Goal: Obtain resource: Download file/media

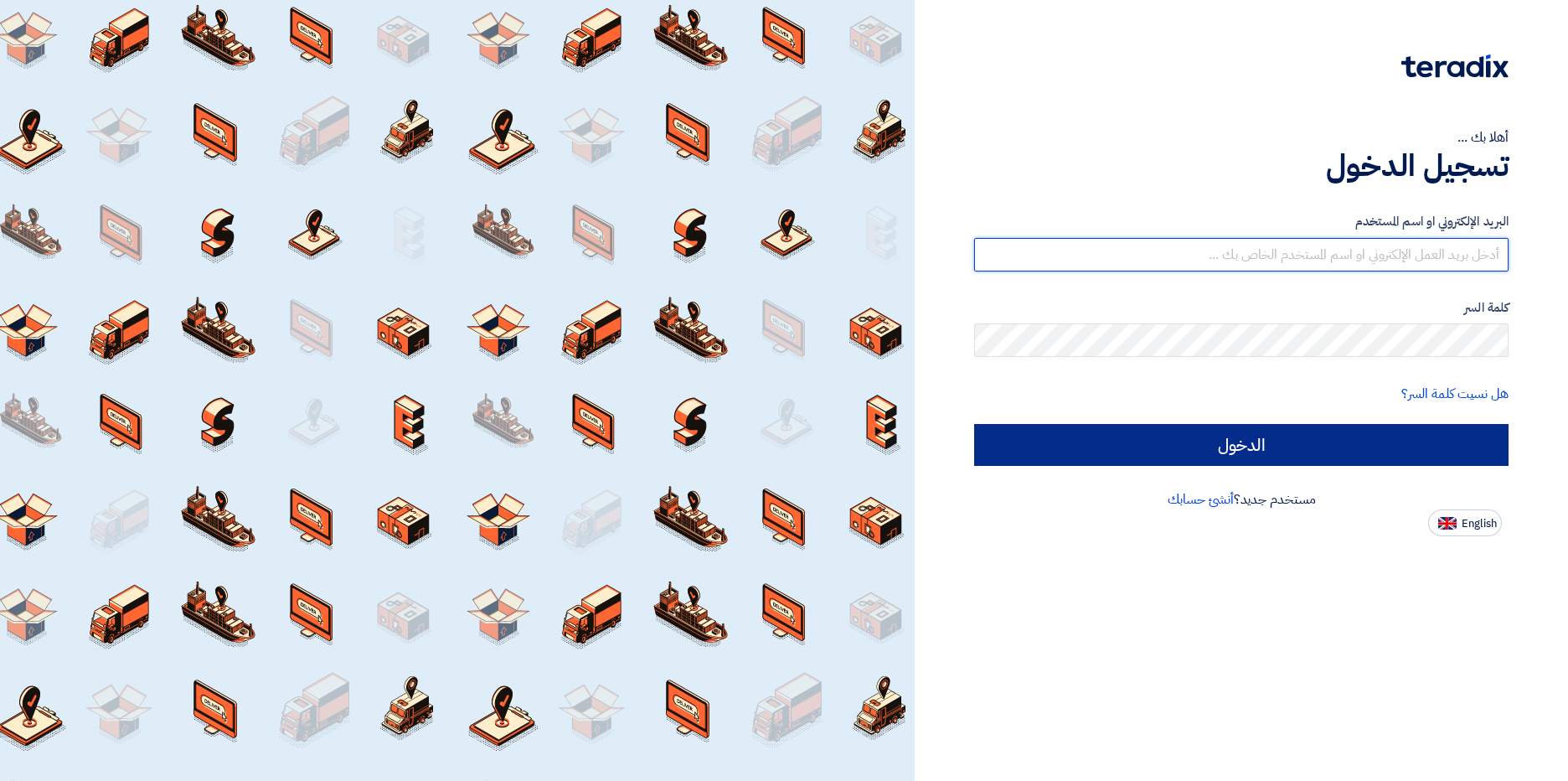
type input "[PERSON_NAME][EMAIL_ADDRESS][DOMAIN_NAME]"
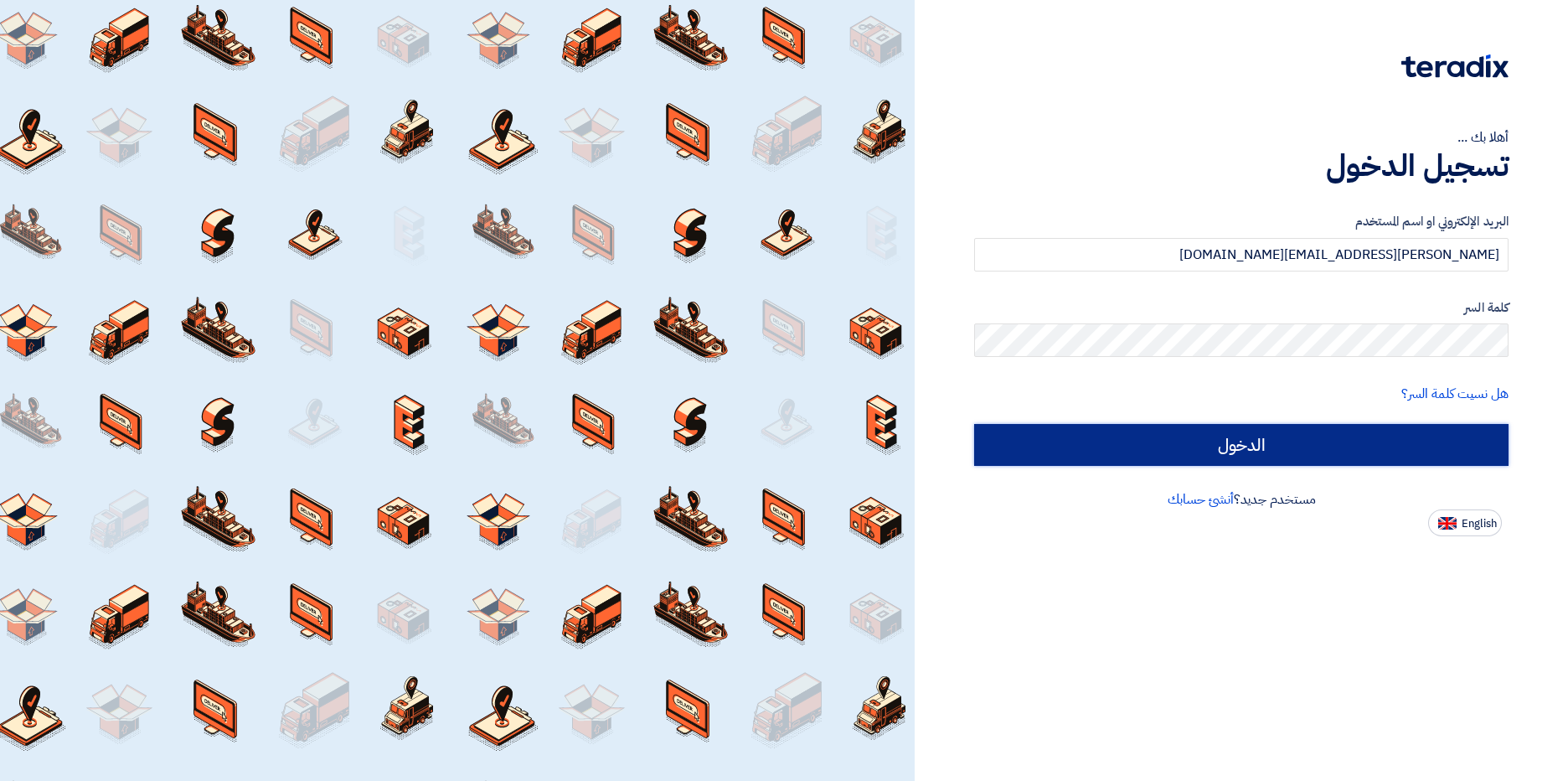
click at [1256, 437] on input "الدخول" at bounding box center [1241, 445] width 535 height 42
type input "Sign in"
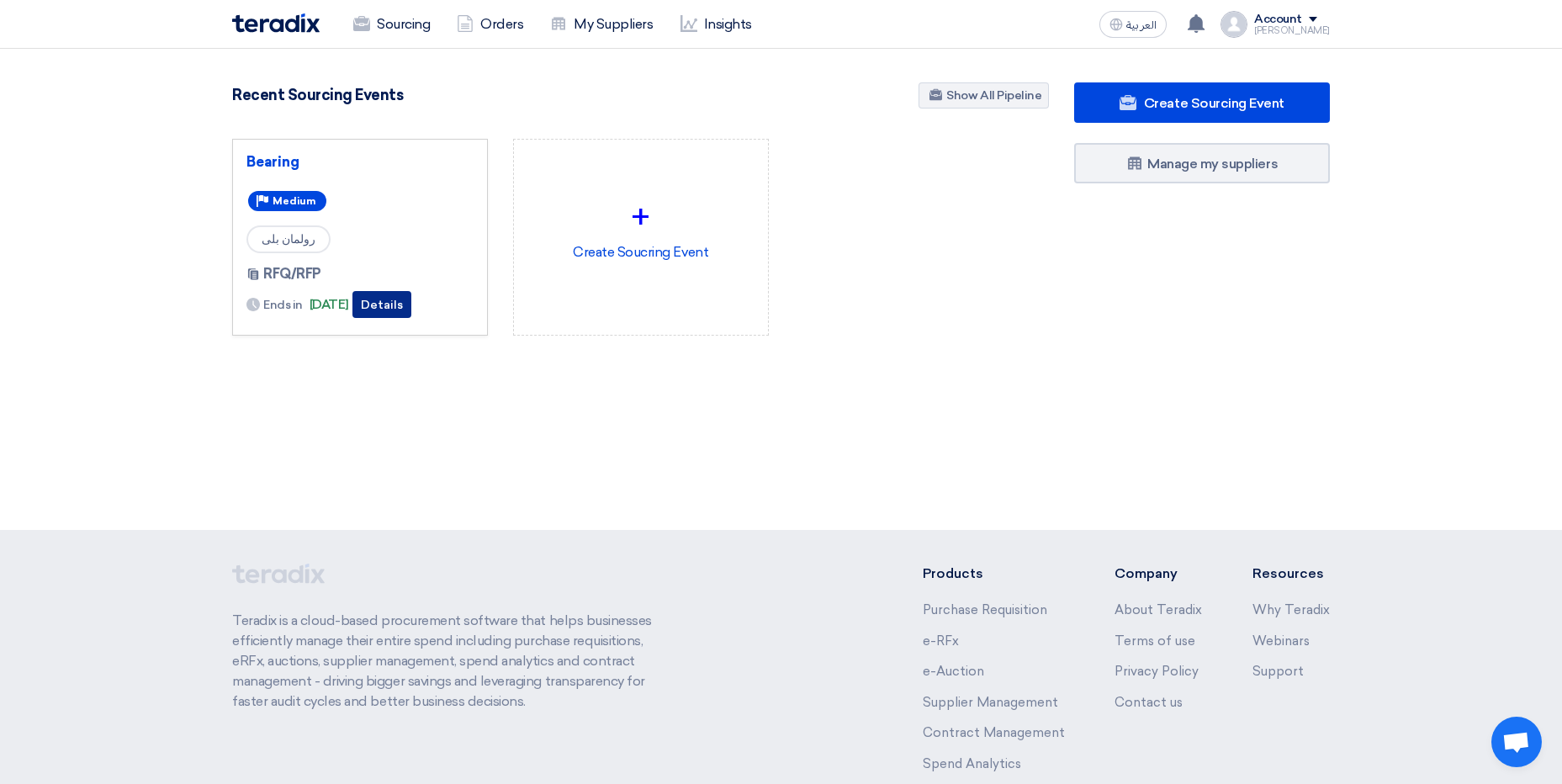
click at [411, 309] on button "Details" at bounding box center [382, 304] width 59 height 27
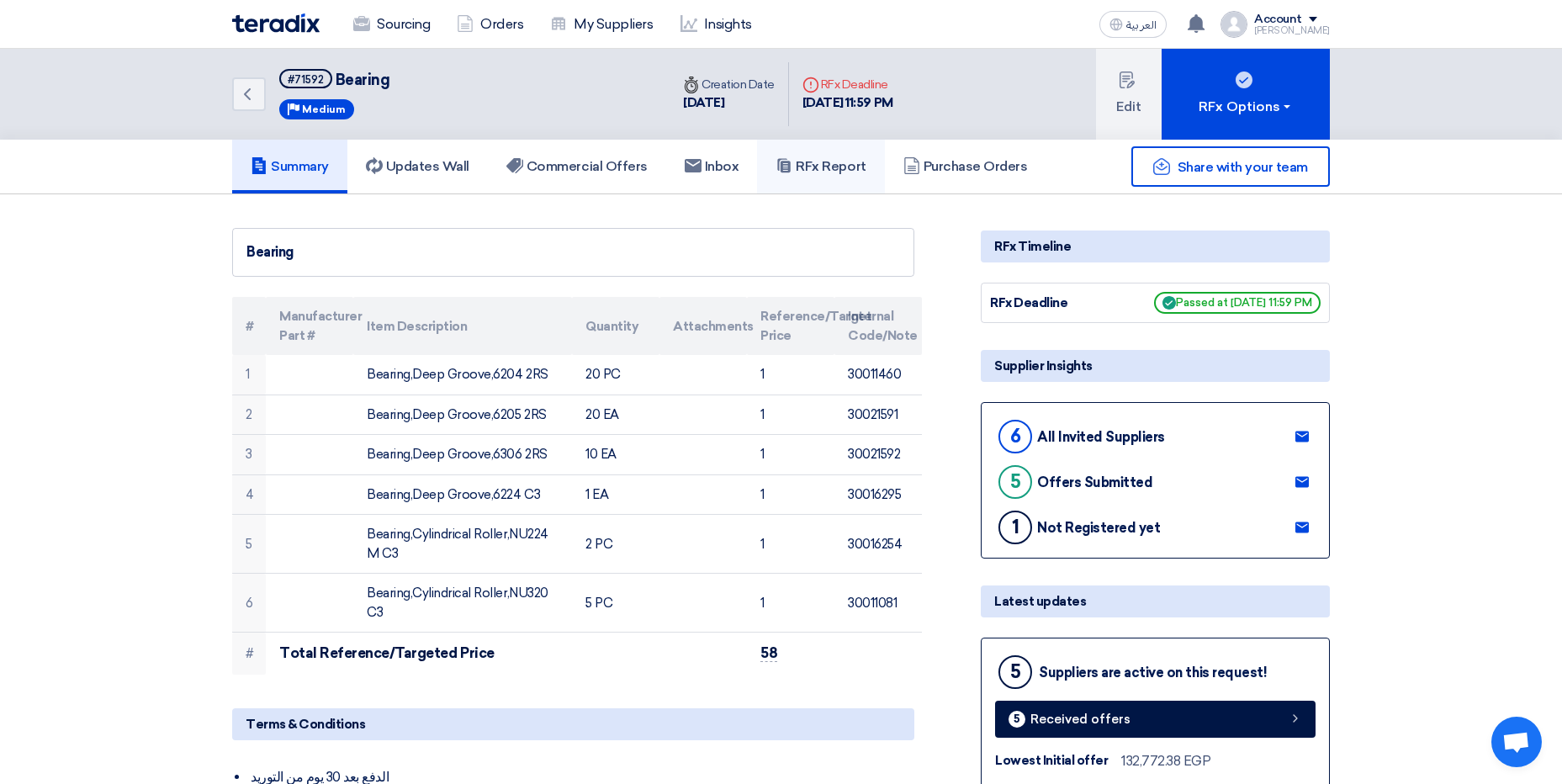
click at [860, 164] on h5 "RFx Report" at bounding box center [821, 166] width 90 height 17
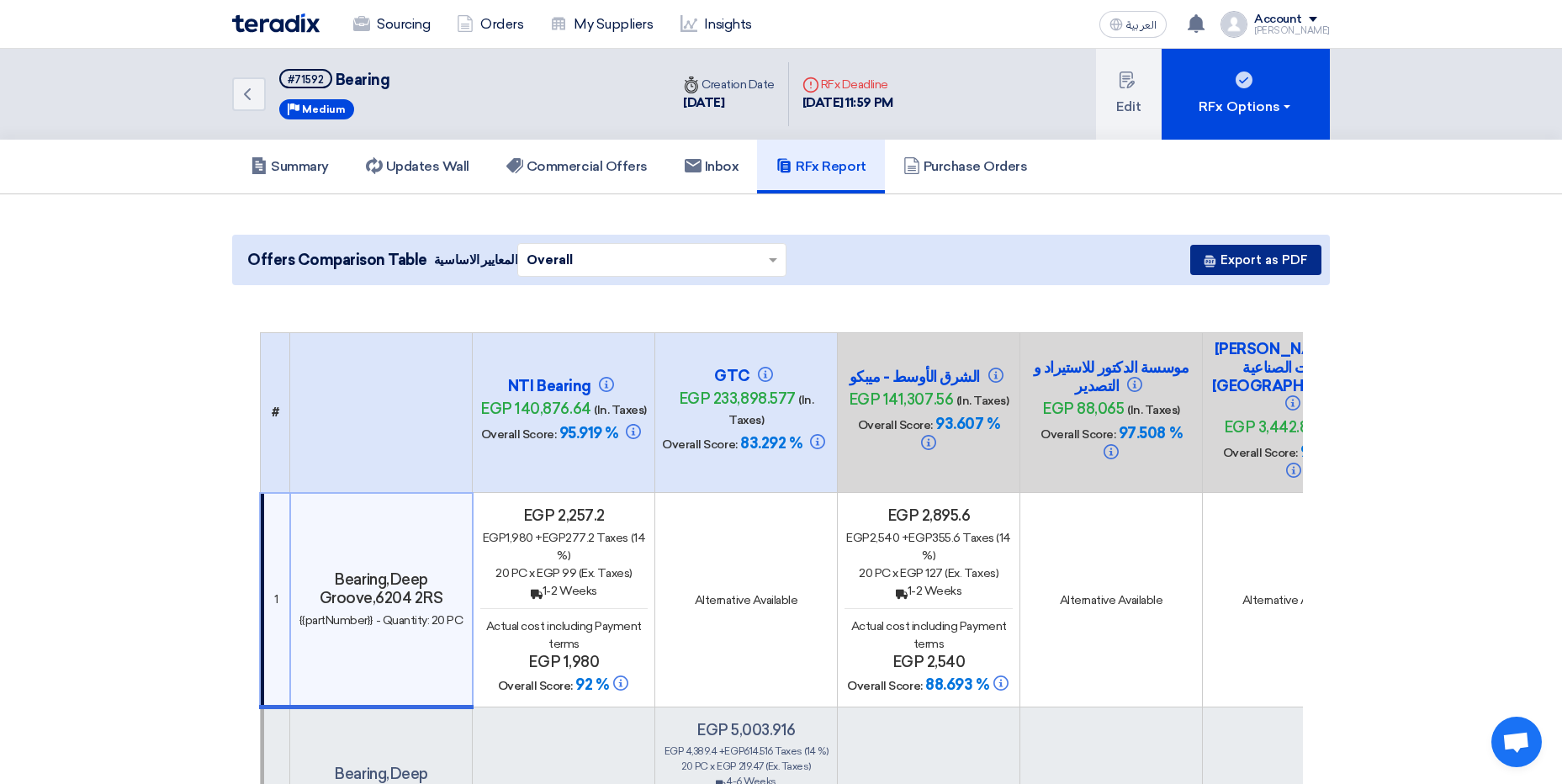
click at [1254, 259] on button "Export as PDF" at bounding box center [1256, 259] width 131 height 30
click at [1242, 266] on button "Export as PDF" at bounding box center [1256, 259] width 131 height 30
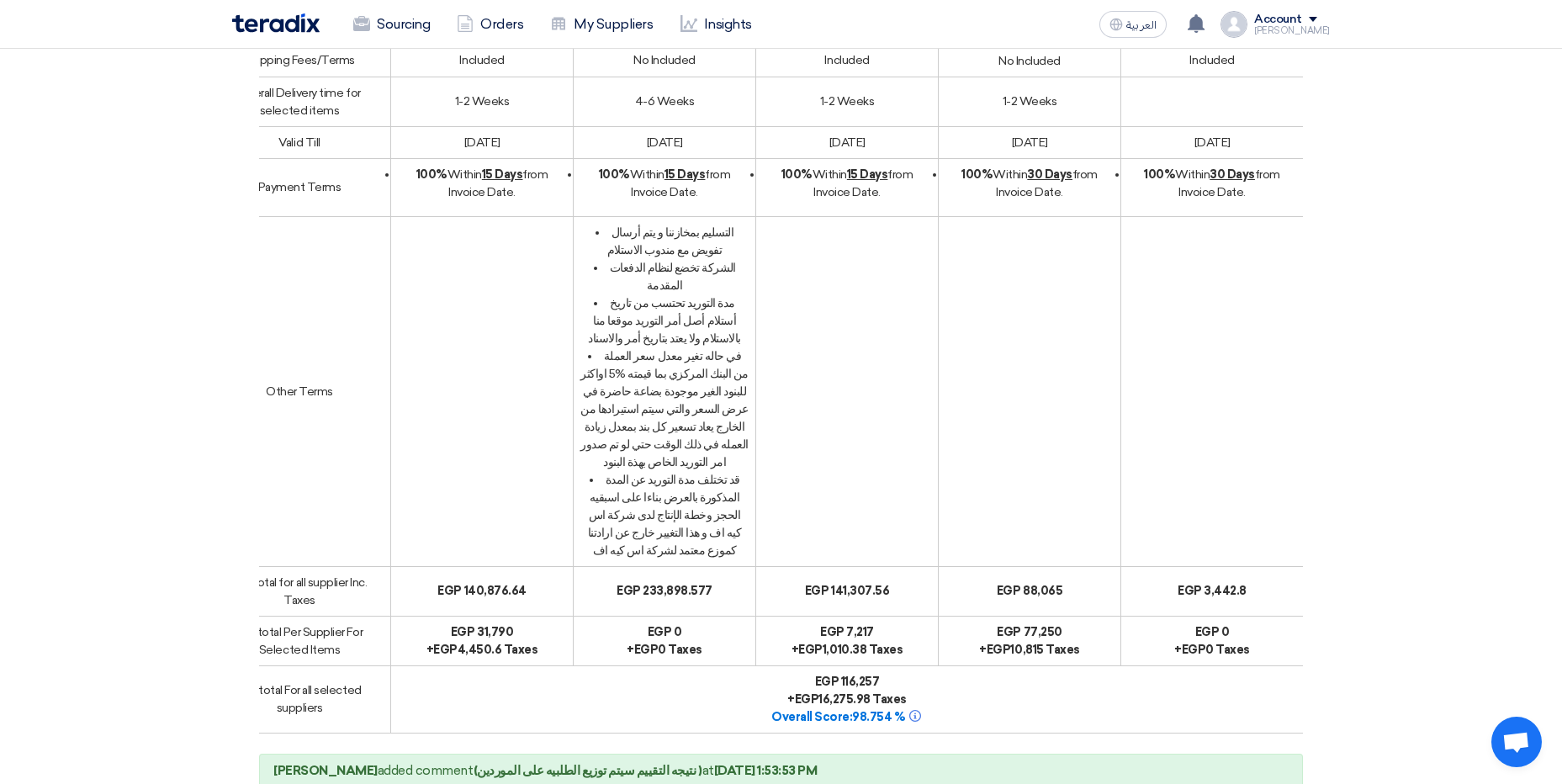
scroll to position [3017, 0]
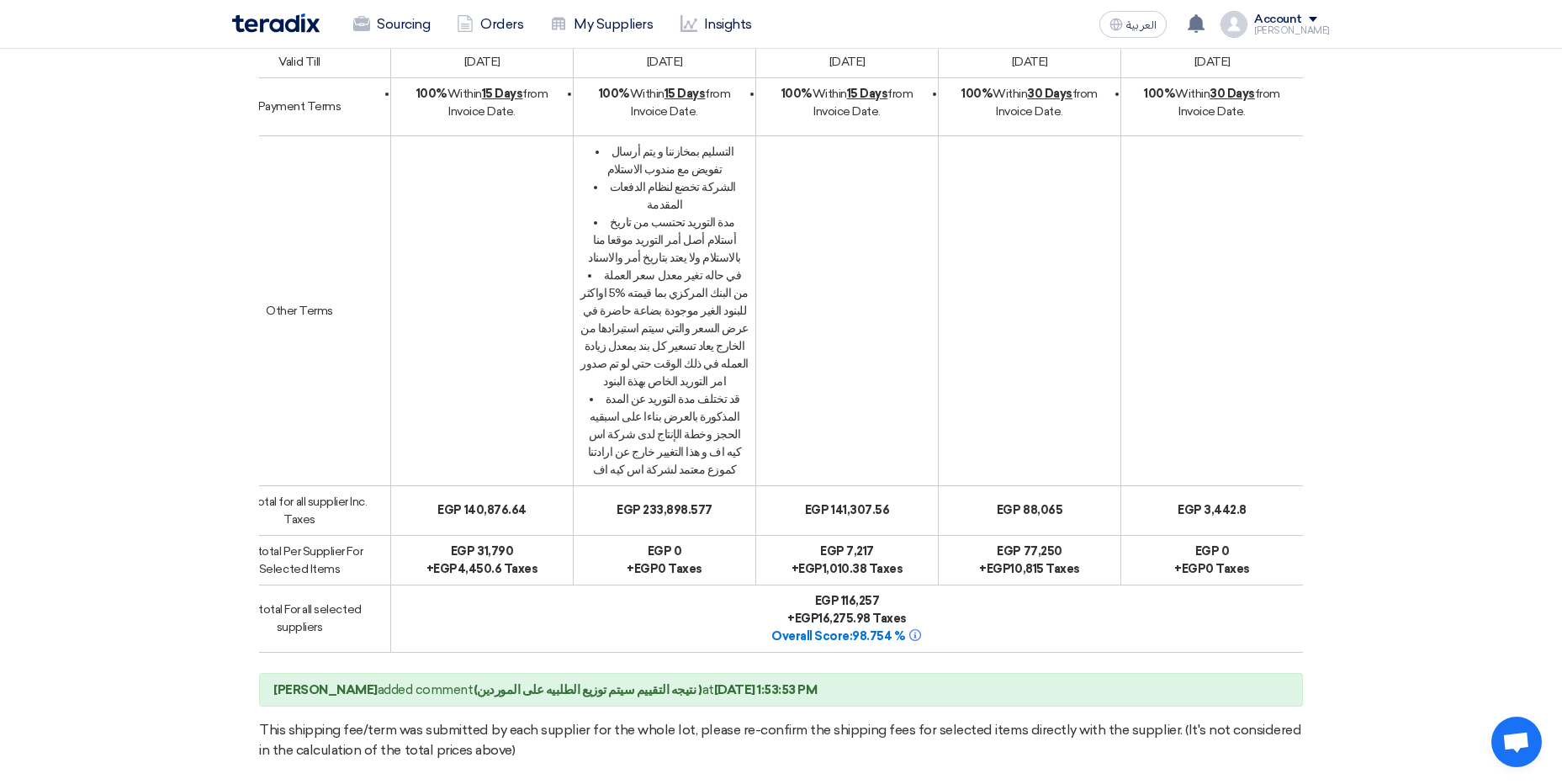
drag, startPoint x: 262, startPoint y: 381, endPoint x: 1264, endPoint y: 565, distance: 1018.8
copy table "# LOR Ipsumdo sit 062,104.23 (Am. Conse) Adipisc Elits: 84.183 % DOE tem 906,55…"
